Goal: Task Accomplishment & Management: Complete application form

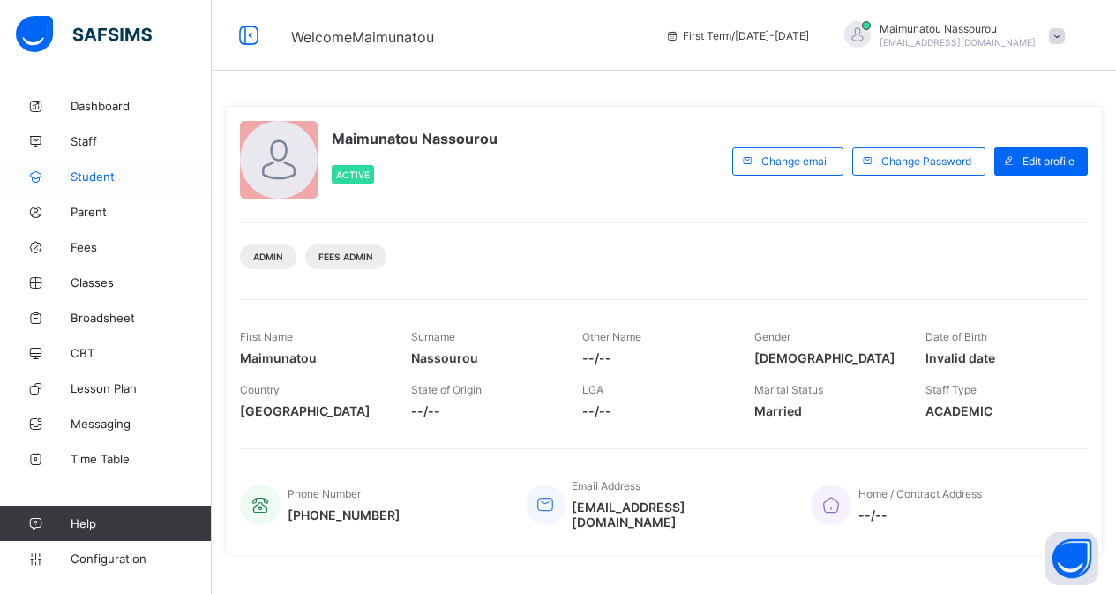
click at [86, 168] on link "Student" at bounding box center [106, 176] width 212 height 35
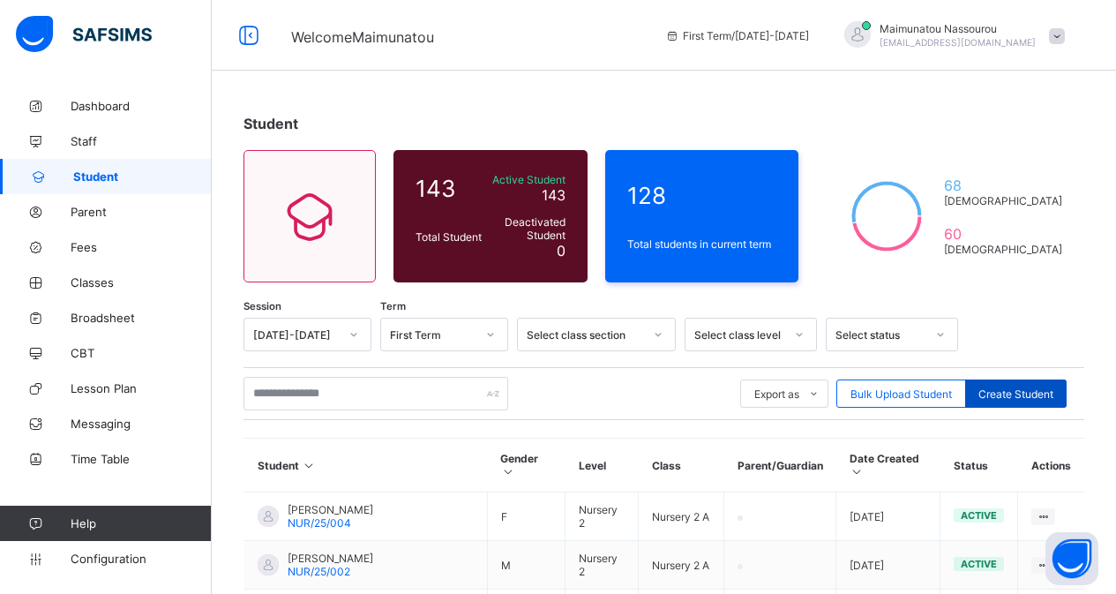
click at [1006, 394] on span "Create Student" at bounding box center [1015, 393] width 75 height 13
select select "**"
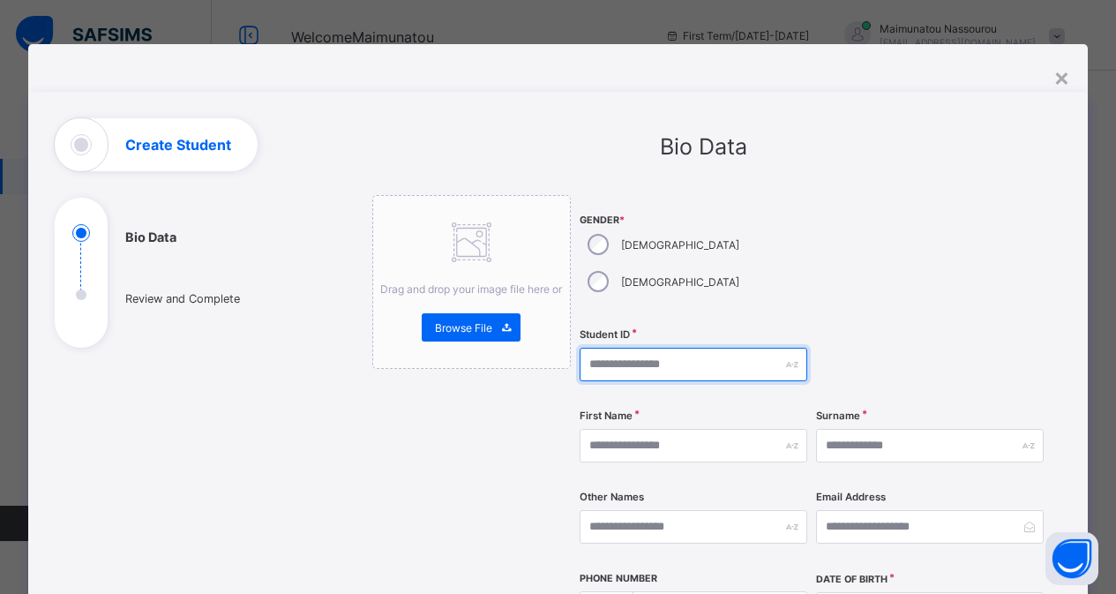
click at [616, 348] on input "text" at bounding box center [694, 365] width 228 height 34
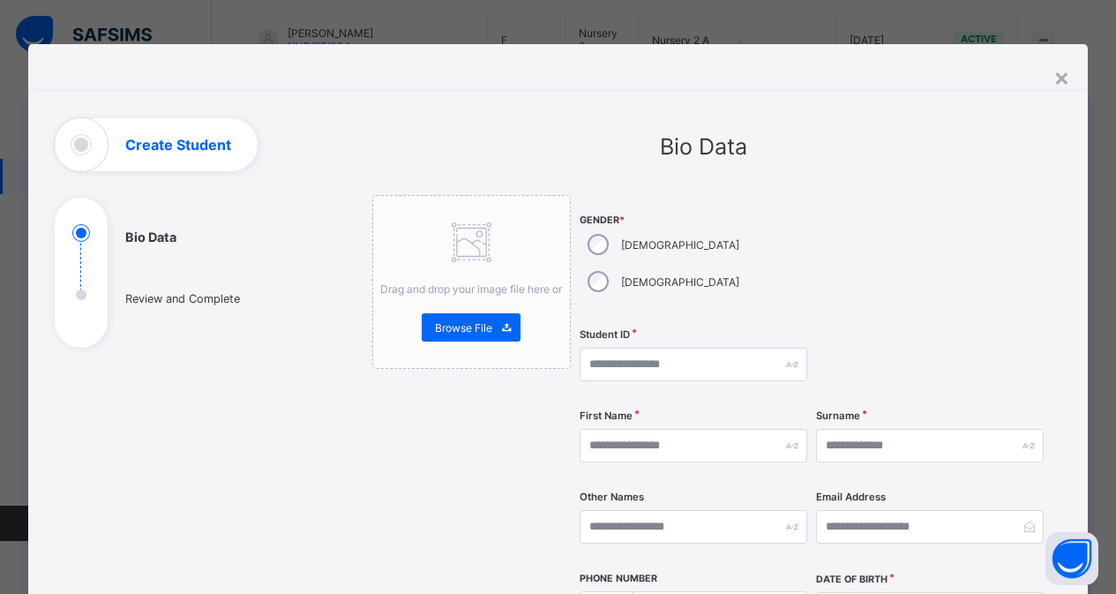
click at [1063, 71] on div "×" at bounding box center [1061, 77] width 17 height 30
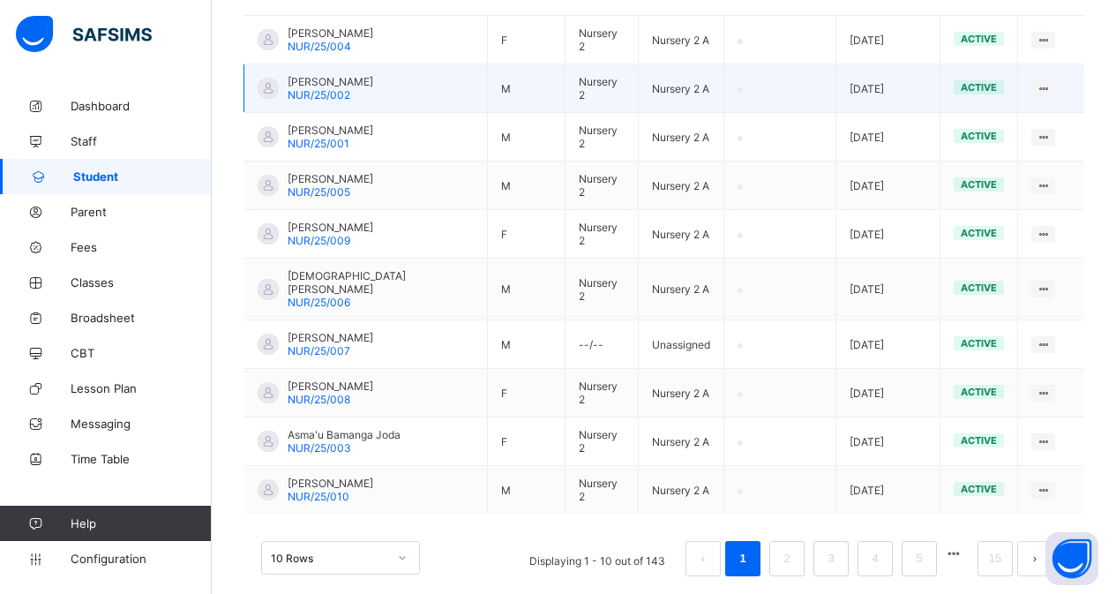
drag, startPoint x: 1063, startPoint y: 72, endPoint x: 944, endPoint y: 69, distance: 119.1
click at [1064, 72] on td "View Profile Edit Student Link Parent/Guardian Delete Student" at bounding box center [1051, 88] width 66 height 49
click at [1065, 69] on td "View Profile Edit Student Link Parent/Guardian Delete Student" at bounding box center [1051, 88] width 66 height 49
